Goal: Find specific page/section: Find specific page/section

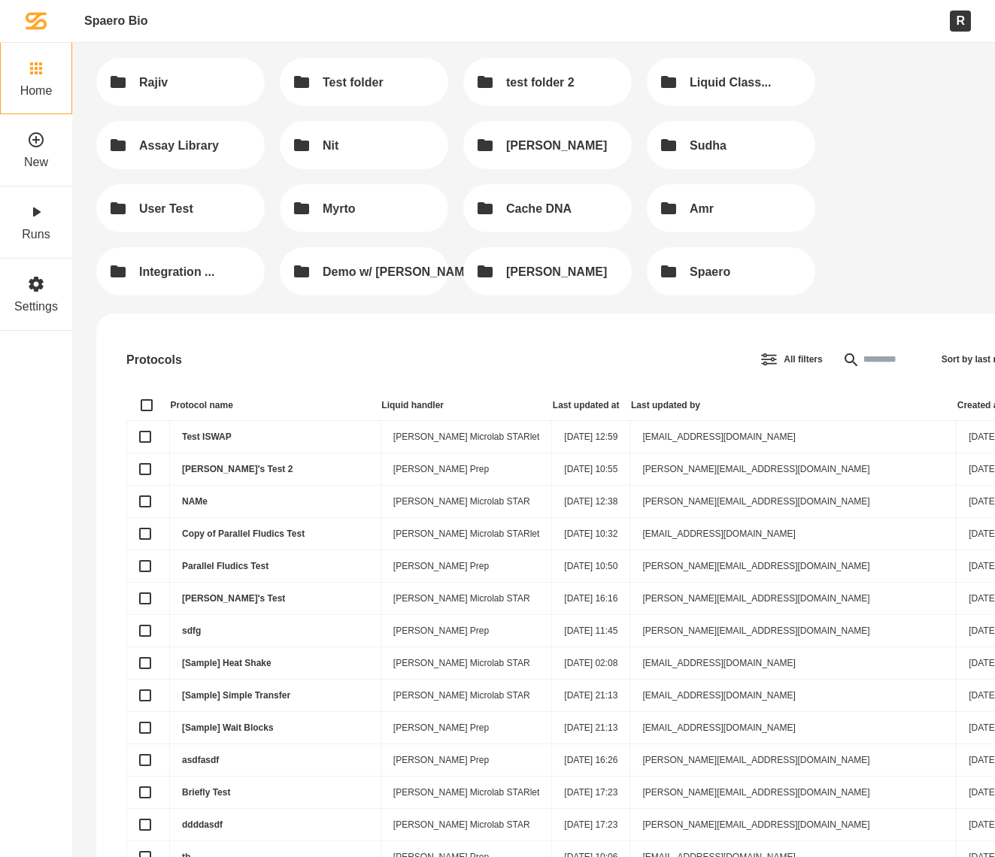
scroll to position [375, 0]
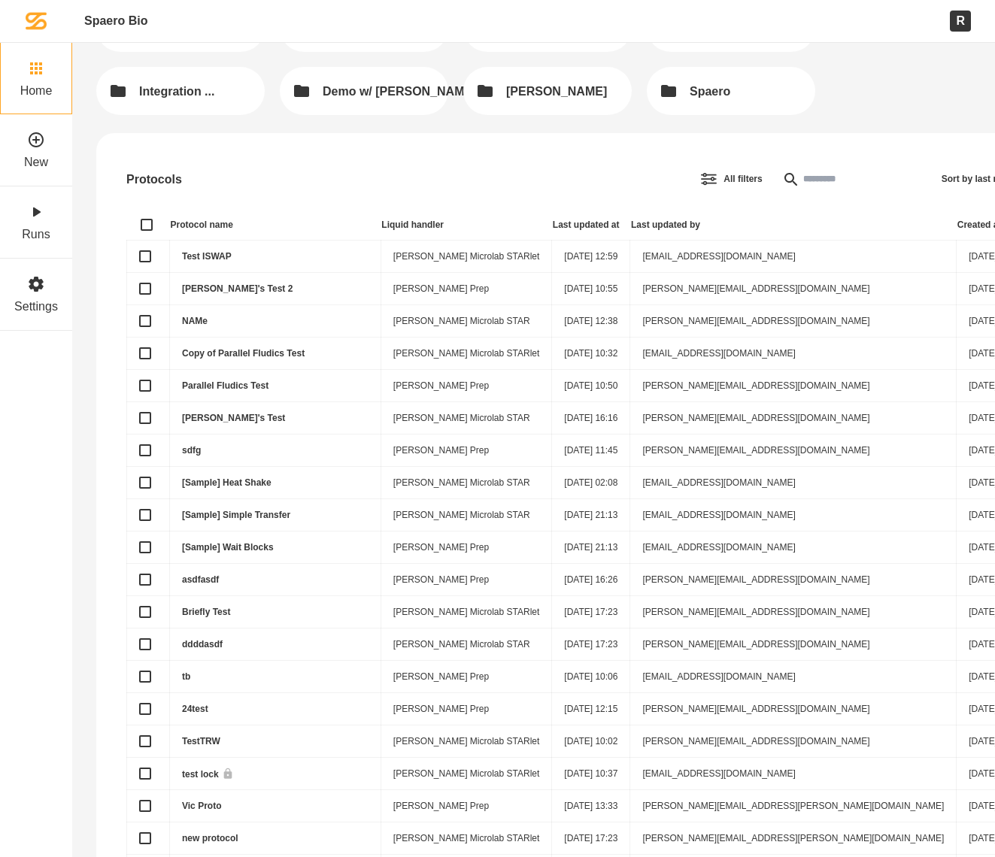
click at [775, 171] on input "text" at bounding box center [847, 179] width 144 height 30
type input "*"
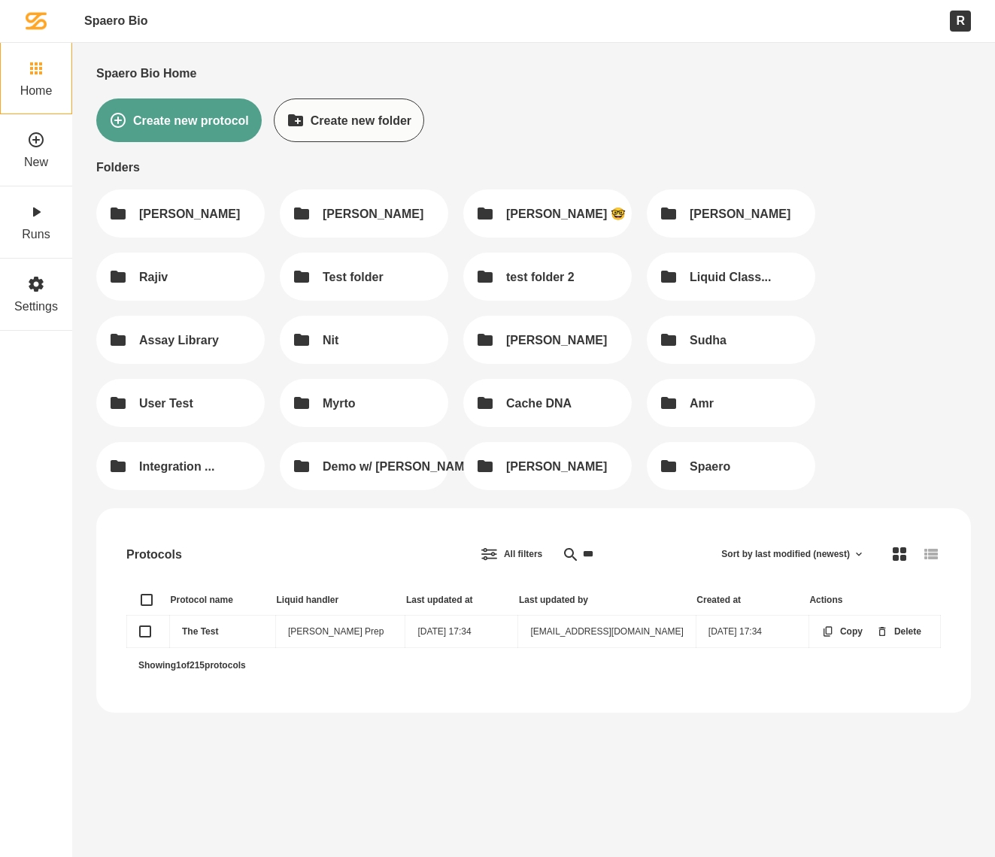
scroll to position [0, 0]
type input "******"
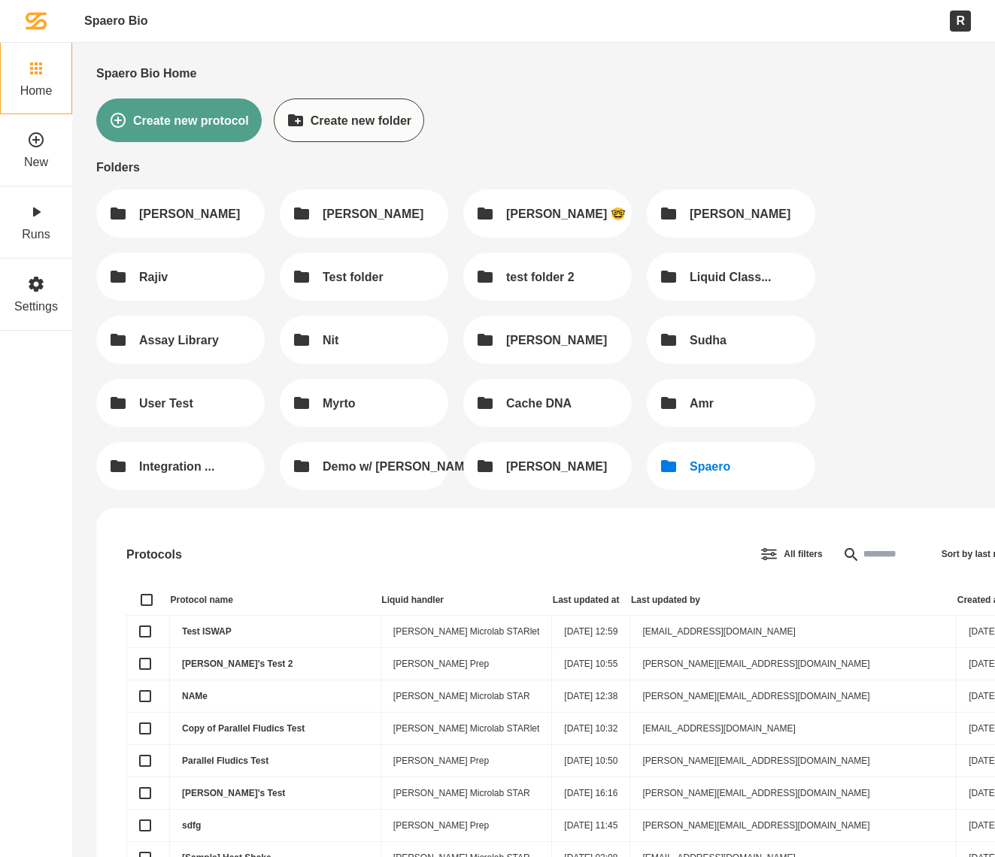
click at [714, 477] on button "Spaero" at bounding box center [731, 466] width 168 height 48
click at [230, 323] on button "Assay Library" at bounding box center [180, 340] width 168 height 48
click at [201, 481] on button "Integration ..." at bounding box center [180, 466] width 168 height 48
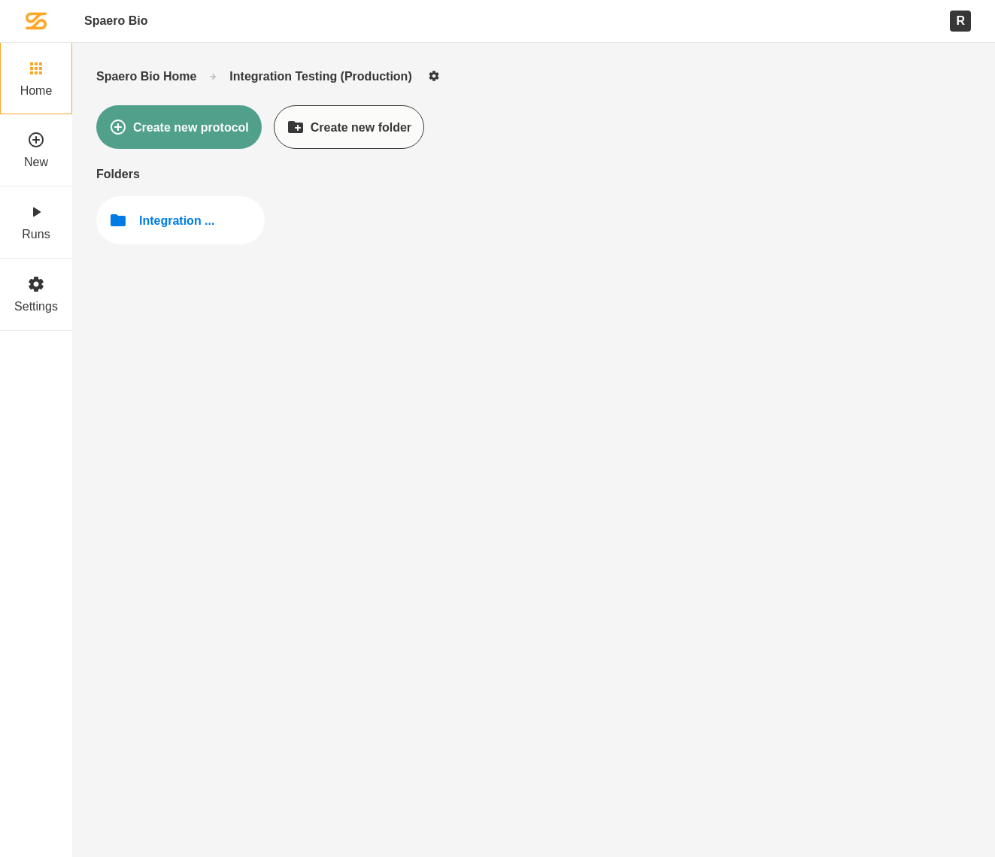
click at [164, 199] on button "Integration ..." at bounding box center [180, 220] width 168 height 48
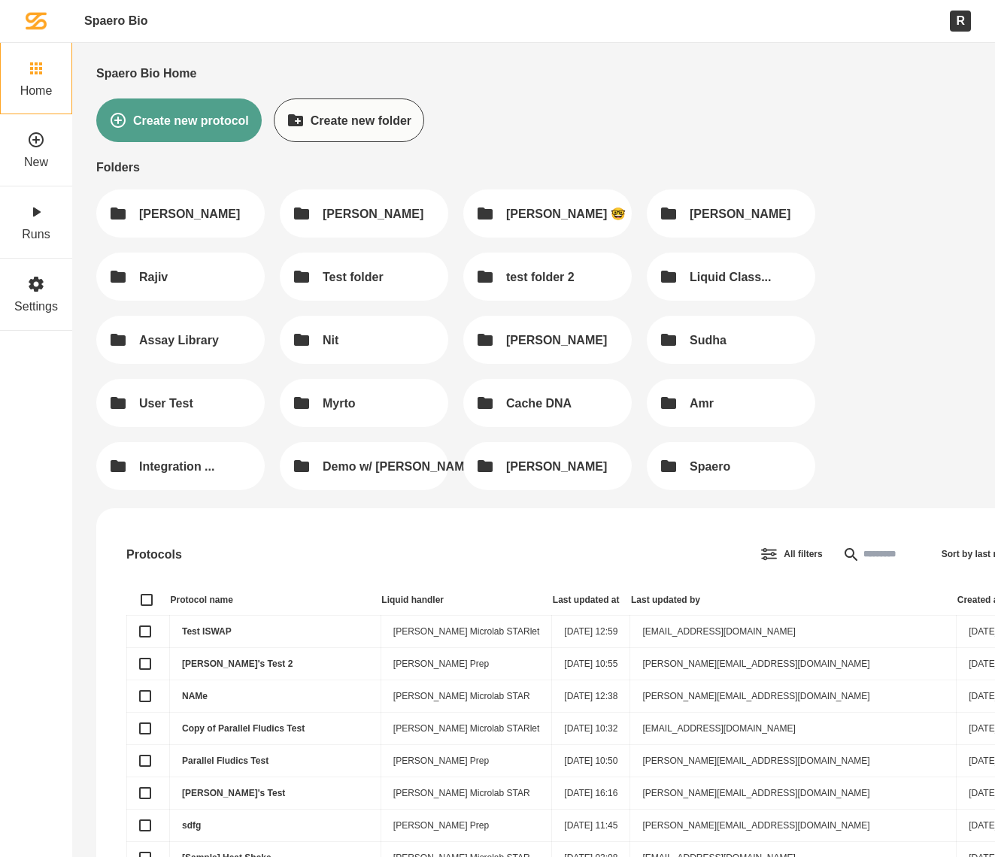
click at [822, 455] on div "andrew chris Husam 🤓 Alex Rajiv Test folder test folder 2 Liquid Class... Assay…" at bounding box center [533, 339] width 874 height 301
click at [384, 417] on button "Myrto" at bounding box center [364, 403] width 168 height 48
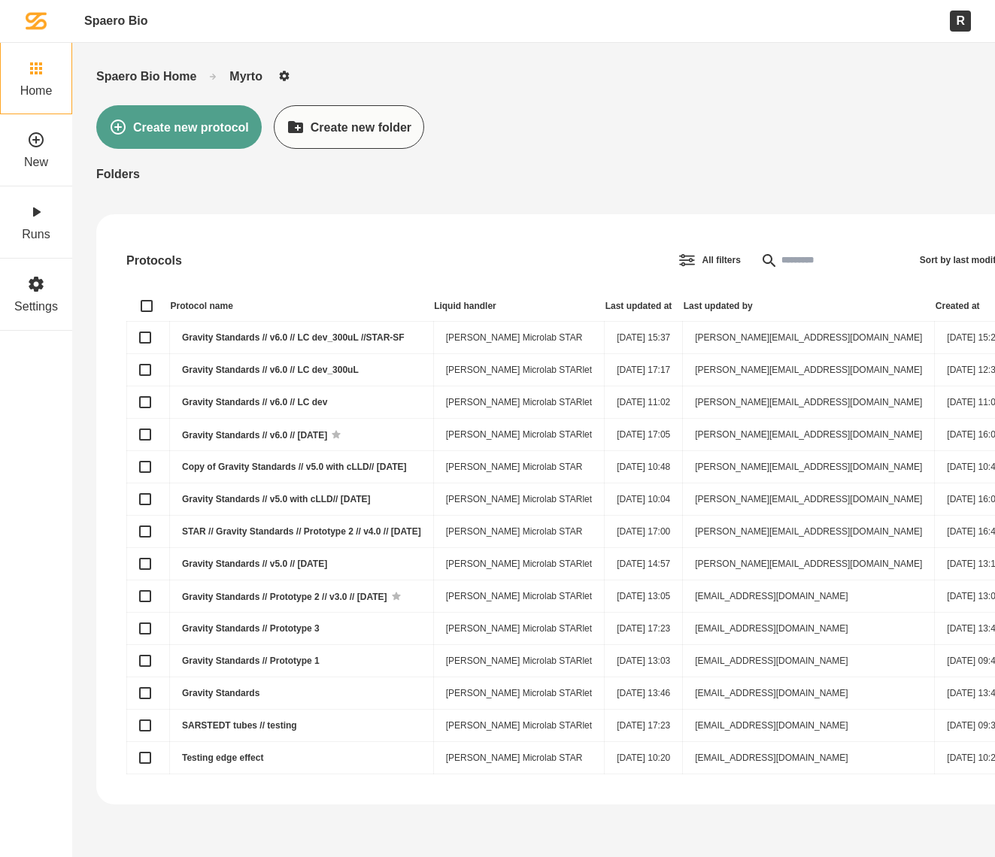
click at [753, 255] on input "text" at bounding box center [825, 260] width 144 height 30
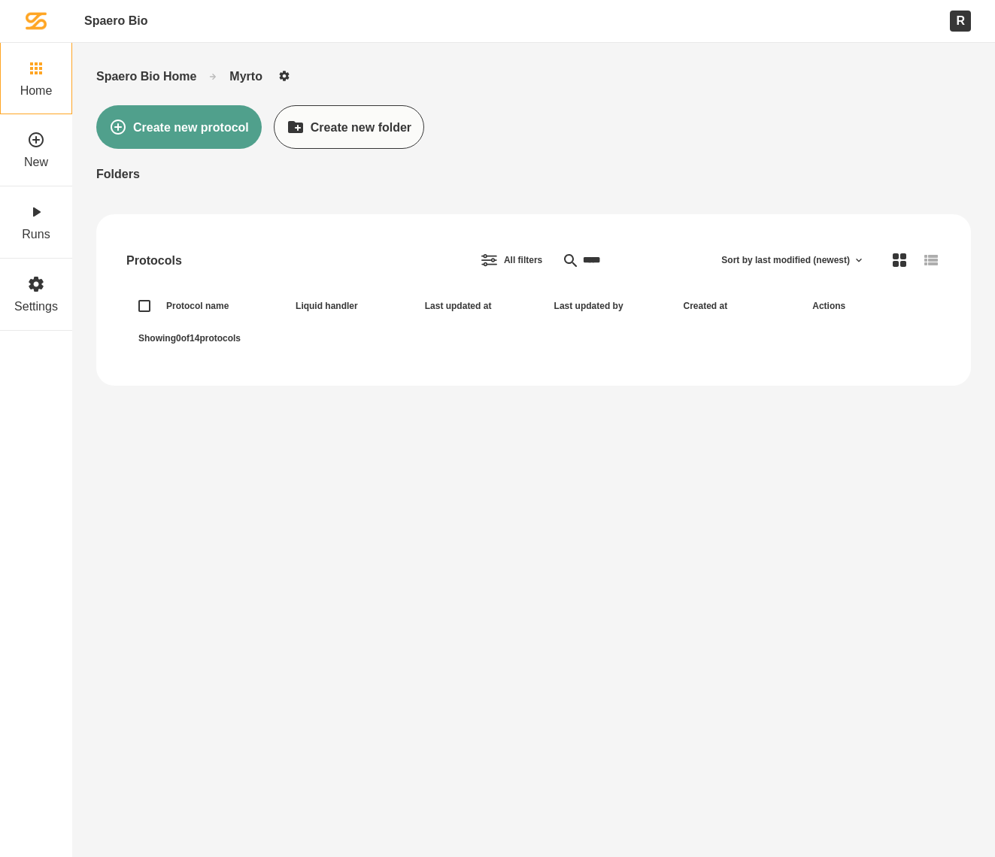
type input "******"
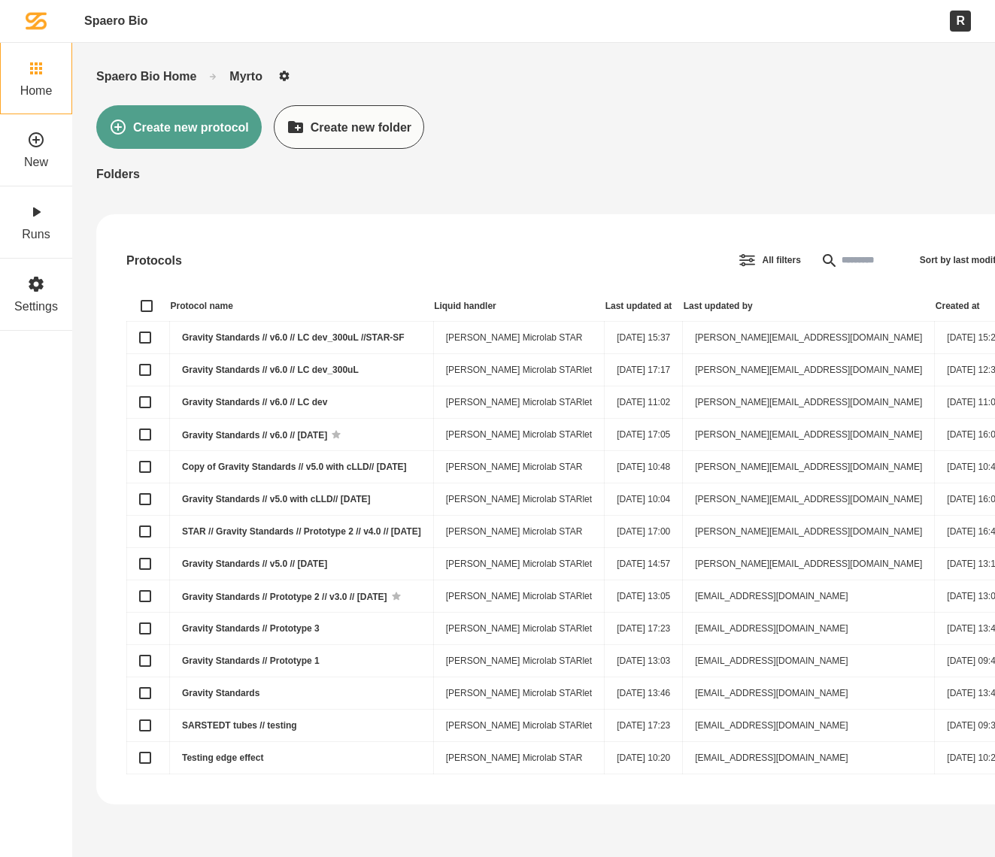
click at [247, 335] on link "Gravity Standards // v6.0 // LC dev_300uL //STAR-SF" at bounding box center [293, 337] width 223 height 11
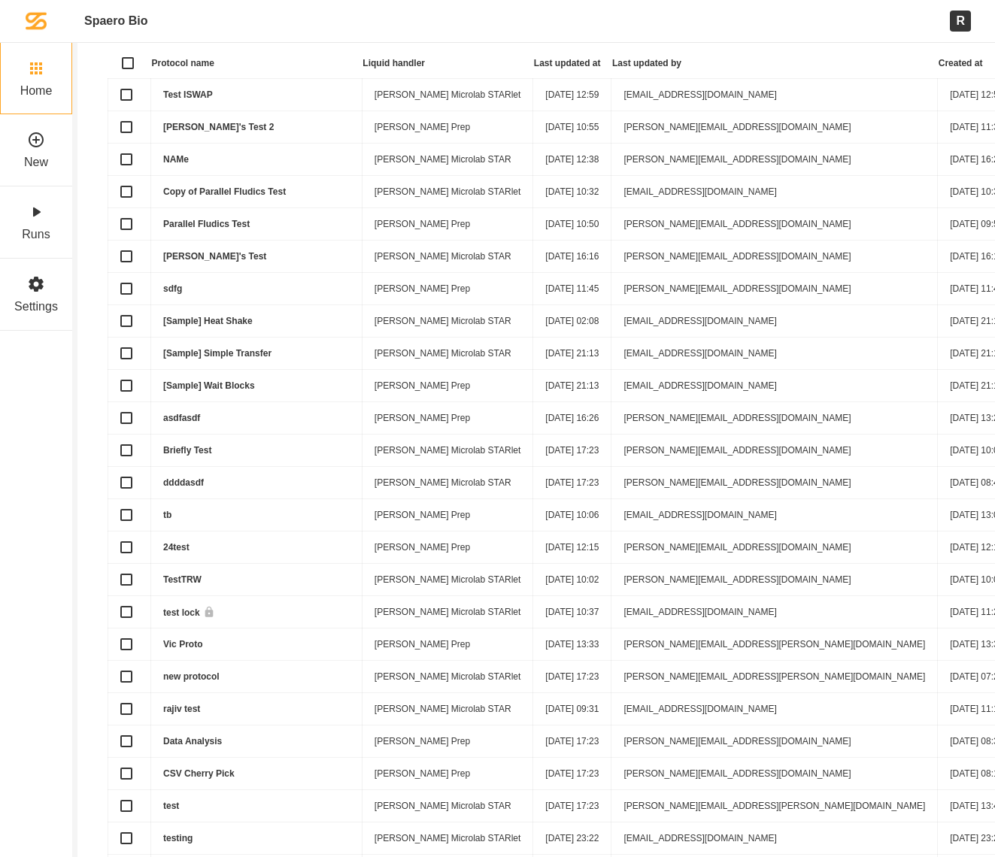
scroll to position [0, 19]
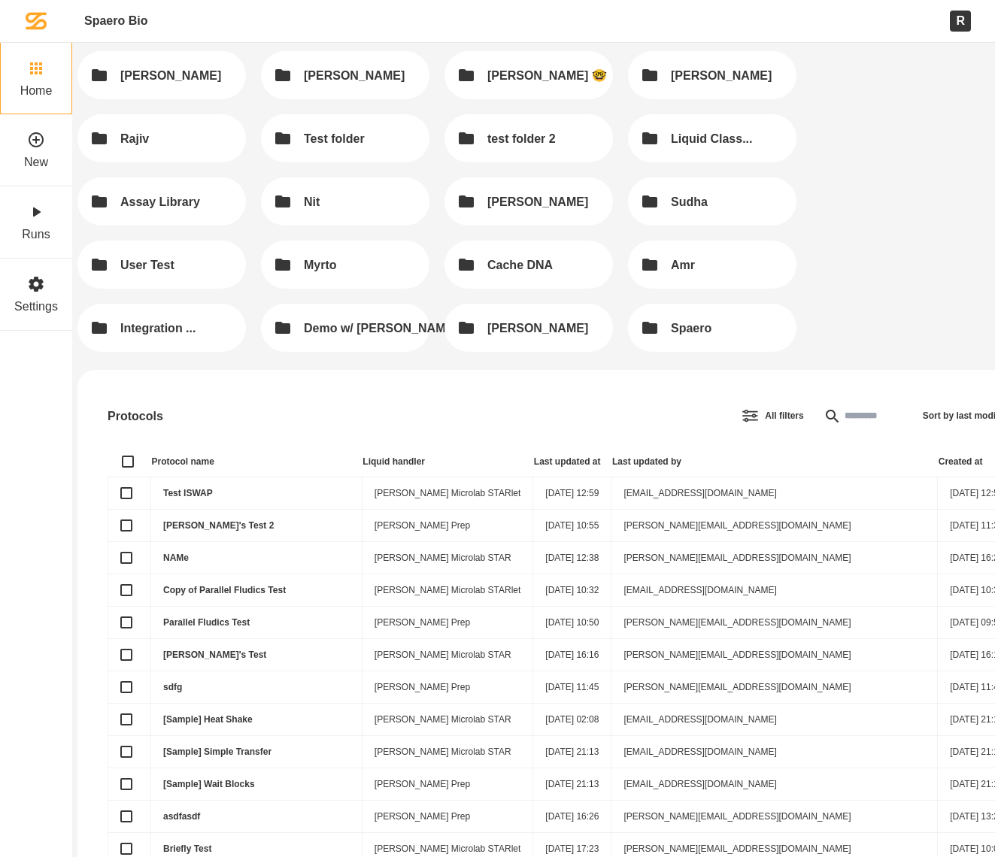
scroll to position [56, 19]
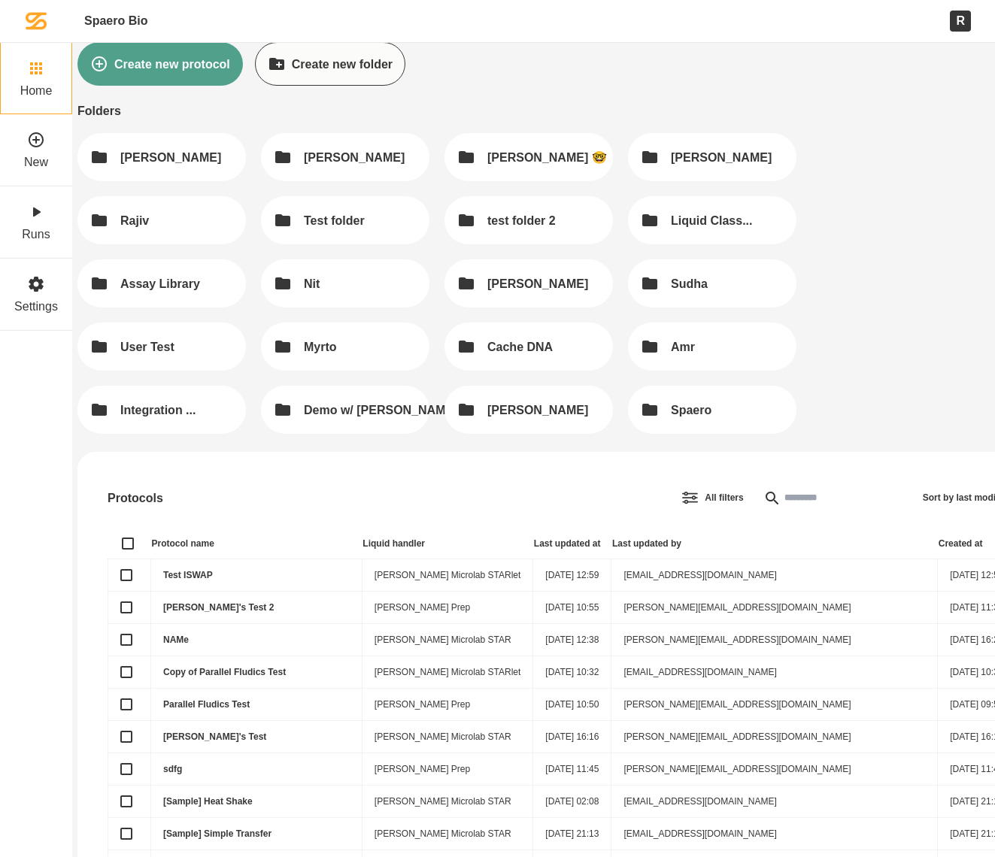
click at [756, 509] on input "text" at bounding box center [828, 498] width 144 height 30
